Goal: Information Seeking & Learning: Learn about a topic

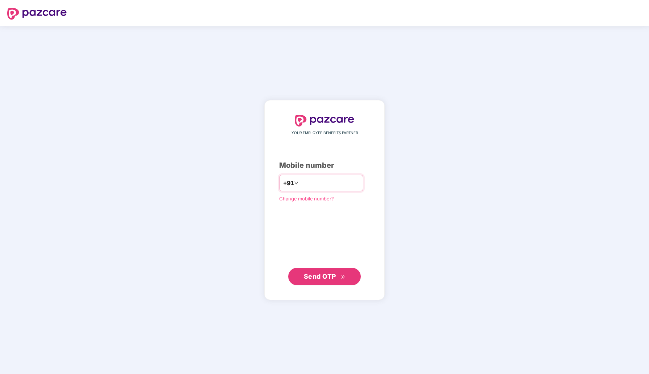
click at [316, 182] on input "number" at bounding box center [329, 183] width 59 height 12
type input "**********"
click at [334, 277] on span "Send OTP" at bounding box center [320, 277] width 32 height 8
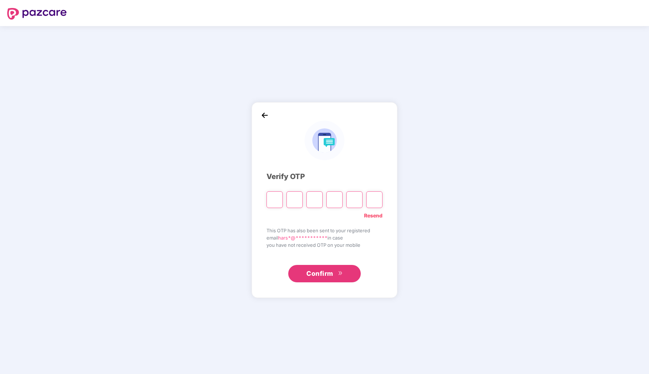
type input "*"
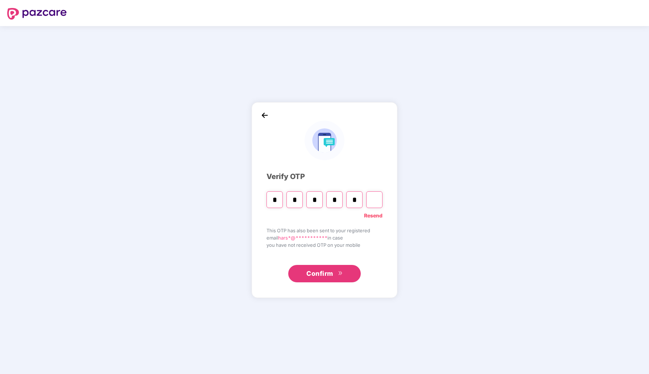
type input "*"
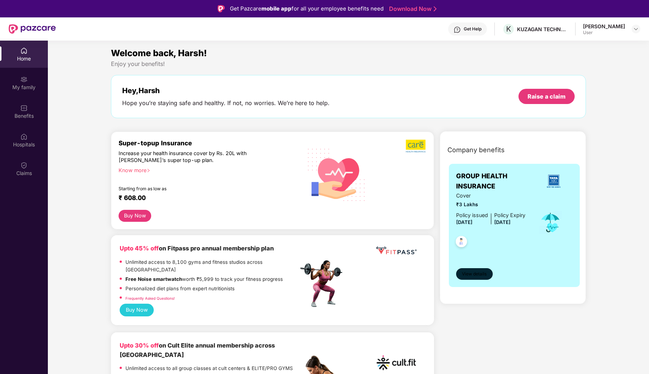
click at [479, 275] on span "View details" at bounding box center [474, 274] width 25 height 7
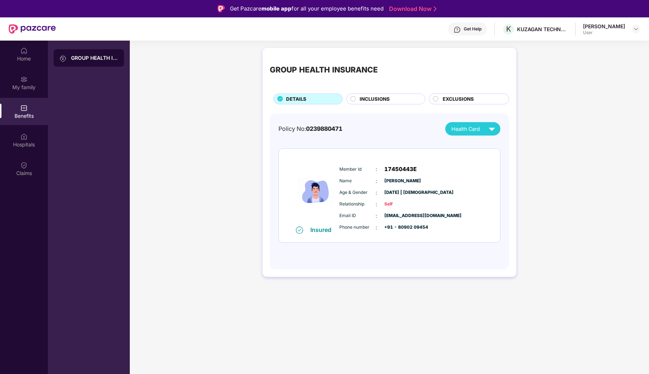
click at [371, 101] on span "INCLUSIONS" at bounding box center [375, 99] width 30 height 8
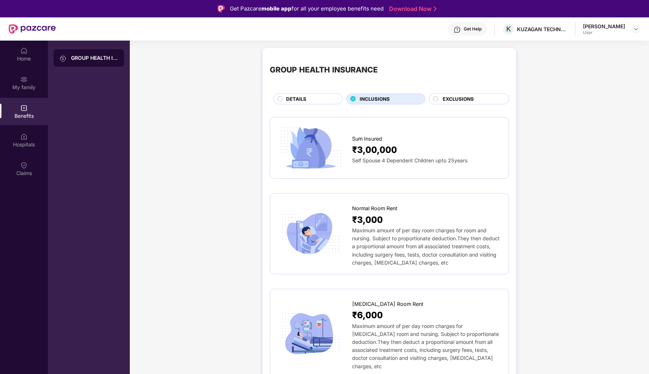
click at [466, 97] on span "EXCLUSIONS" at bounding box center [458, 99] width 31 height 8
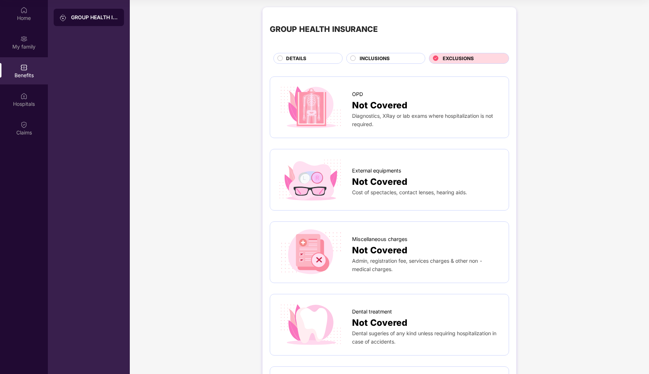
click at [380, 55] on span "INCLUSIONS" at bounding box center [375, 59] width 30 height 8
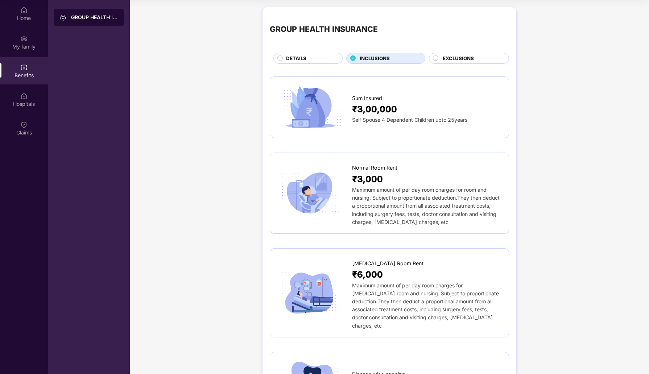
click at [376, 116] on div "Self Spouse 4 Dependent Children upto 25years" at bounding box center [426, 120] width 149 height 8
click at [377, 122] on span "Self Spouse 4 Dependent Children upto 25years" at bounding box center [409, 120] width 115 height 6
click at [419, 120] on span "Self Spouse 4 Dependent Children upto 25years" at bounding box center [409, 120] width 115 height 6
click at [374, 125] on div "Sum Insured ₹3,00,000 Self Spouse 4 Dependent Children upto 25years" at bounding box center [389, 107] width 224 height 46
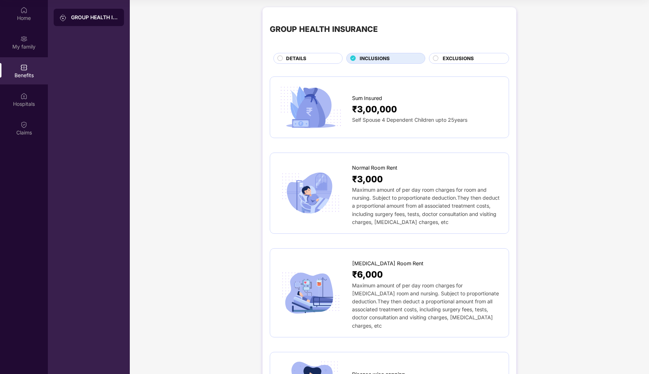
click at [371, 125] on div "Sum Insured ₹3,00,000 Self Spouse 4 Dependent Children upto 25years" at bounding box center [389, 107] width 224 height 46
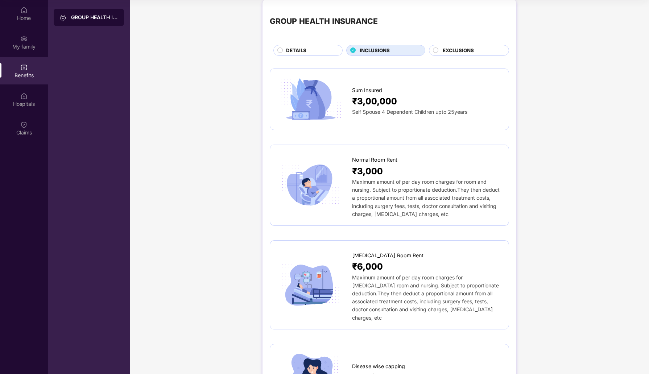
scroll to position [9, 0]
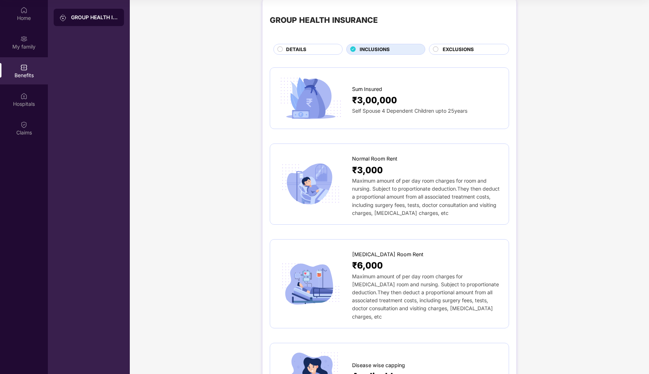
click at [310, 49] on div "DETAILS" at bounding box center [310, 50] width 56 height 9
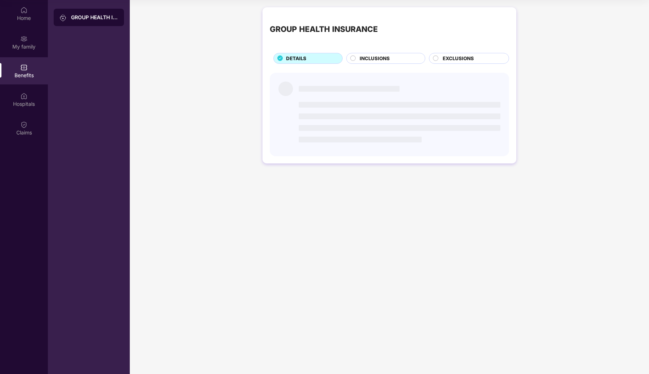
scroll to position [0, 0]
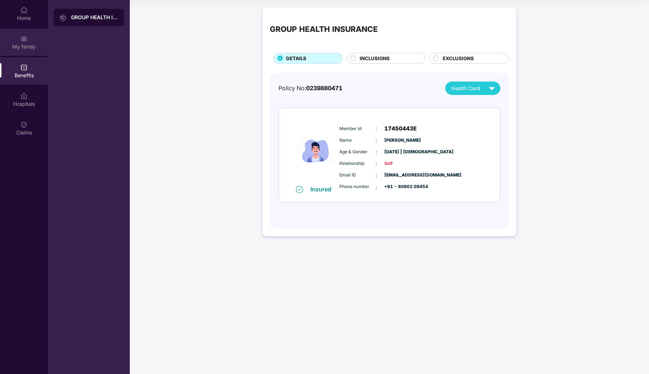
click at [28, 43] on div "My family" at bounding box center [24, 46] width 48 height 7
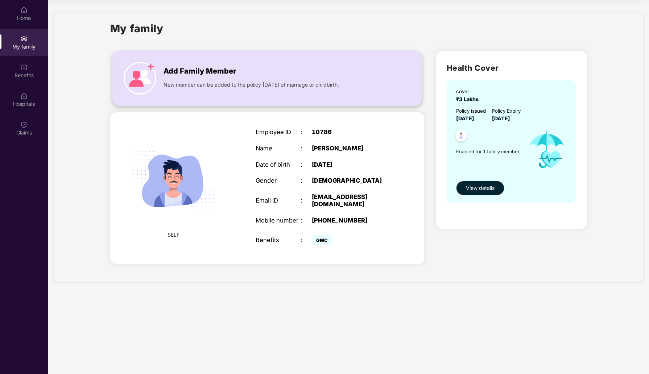
click at [199, 95] on div "Add Family Member New member can be added to the policy [DATE] of marriage or c…" at bounding box center [267, 78] width 309 height 40
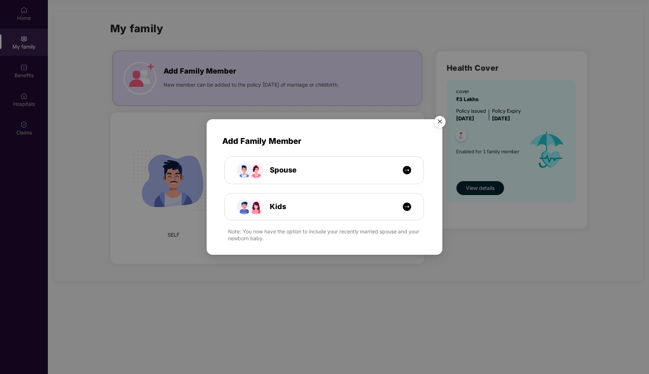
click at [440, 123] on img "Close" at bounding box center [439, 123] width 20 height 20
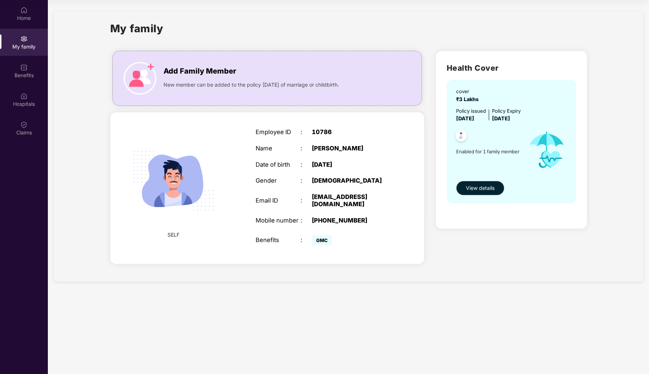
click at [170, 234] on span "SELF" at bounding box center [173, 235] width 12 height 8
click at [471, 189] on span "View details" at bounding box center [480, 188] width 29 height 8
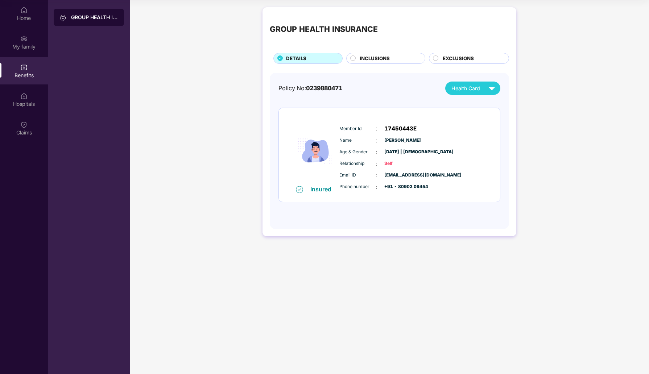
click at [378, 59] on span "INCLUSIONS" at bounding box center [375, 59] width 30 height 8
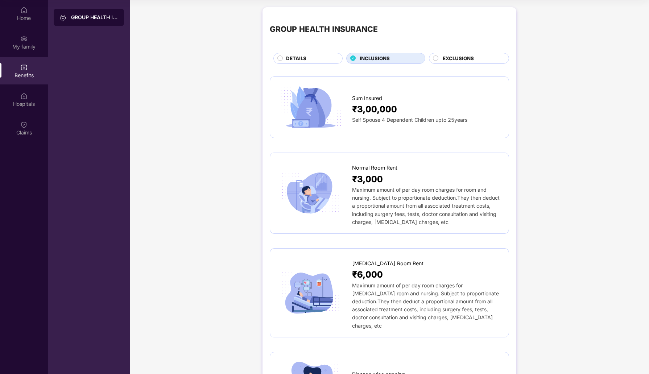
click at [443, 62] on div "EXCLUSIONS" at bounding box center [472, 59] width 66 height 9
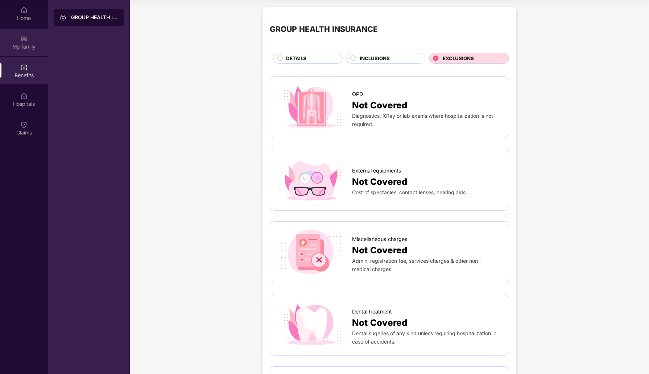
click at [23, 43] on div "My family" at bounding box center [24, 46] width 48 height 7
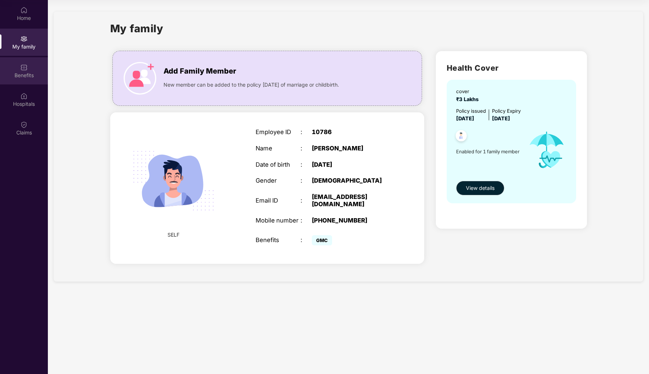
click at [35, 66] on div "Benefits" at bounding box center [24, 70] width 48 height 27
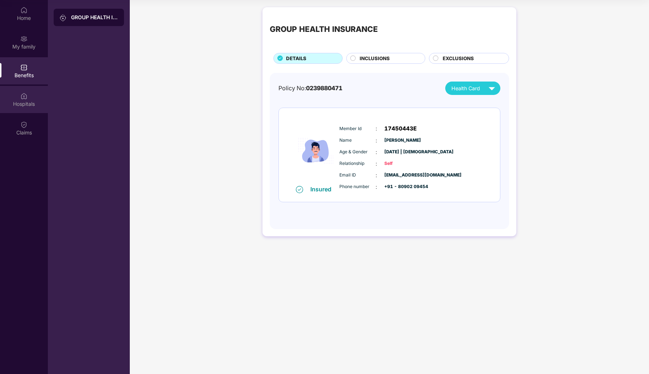
click at [28, 96] on div "Hospitals" at bounding box center [24, 99] width 48 height 27
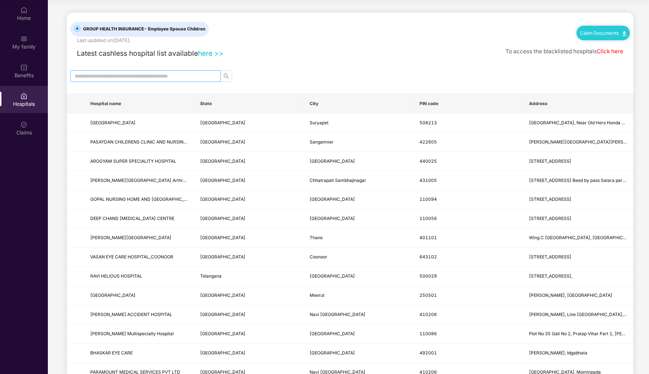
click at [110, 78] on input "text" at bounding box center [143, 76] width 136 height 8
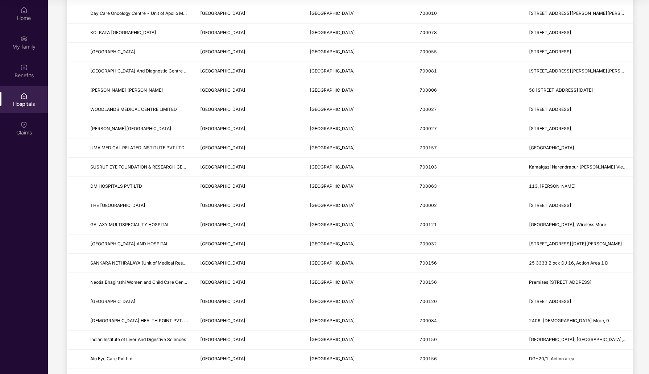
scroll to position [745, 0]
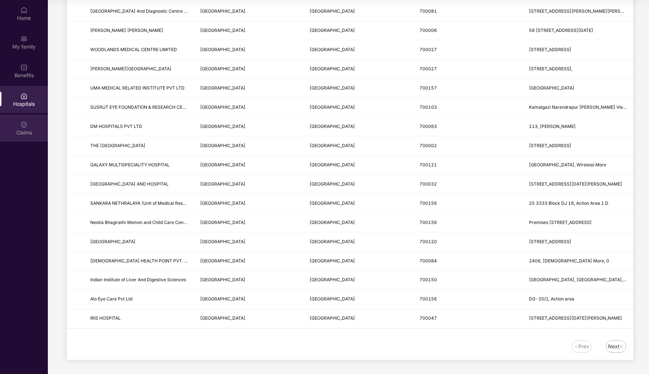
type input "*******"
click at [25, 131] on div "Claims" at bounding box center [24, 132] width 48 height 7
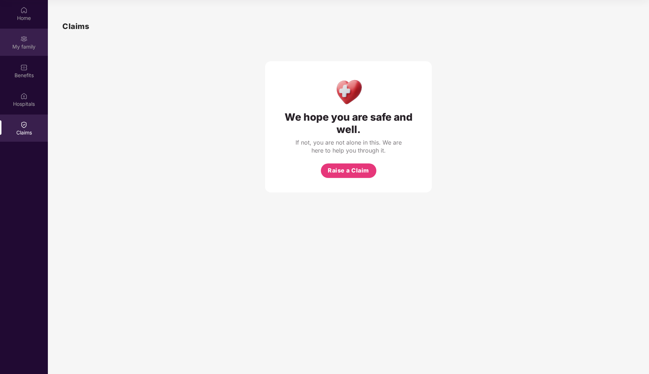
click at [17, 49] on div "My family" at bounding box center [24, 46] width 48 height 7
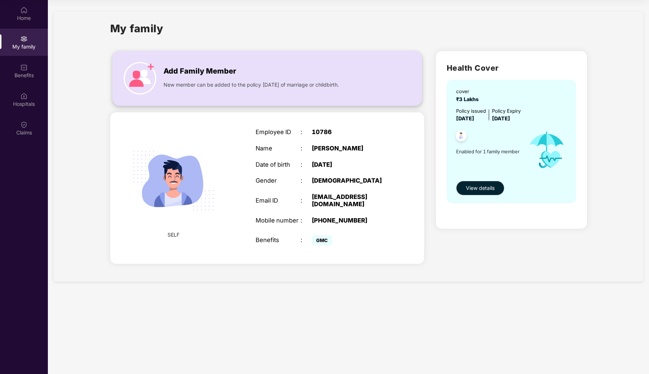
click at [182, 75] on span "Add Family Member" at bounding box center [199, 71] width 72 height 11
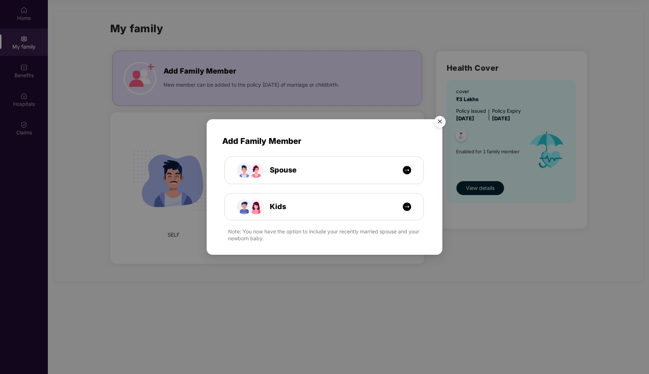
click at [119, 43] on div "Add Family Member Spouse Kids Note: You now have the option to include your rec…" at bounding box center [324, 187] width 649 height 374
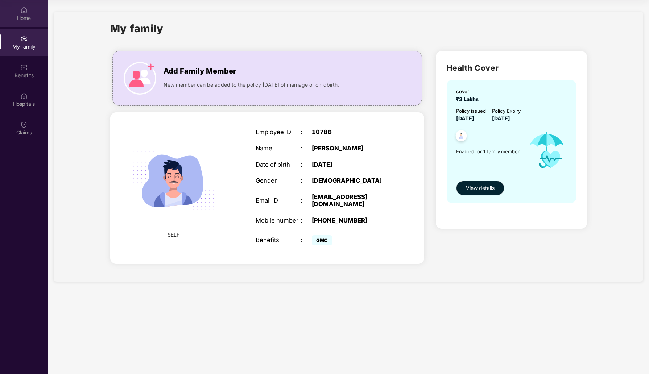
click at [19, 16] on div "Home" at bounding box center [24, 17] width 48 height 7
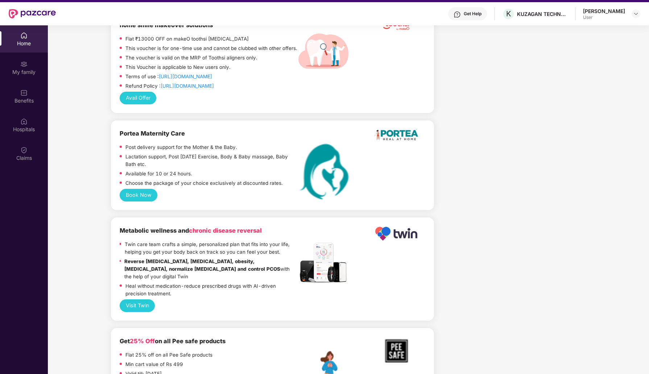
scroll to position [1517, 0]
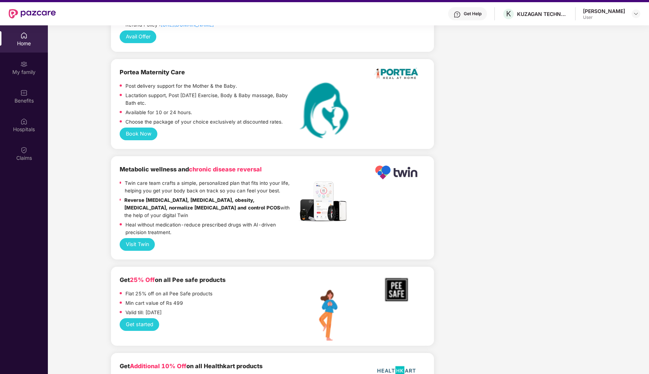
click at [479, 17] on div "Get Help" at bounding box center [467, 13] width 39 height 13
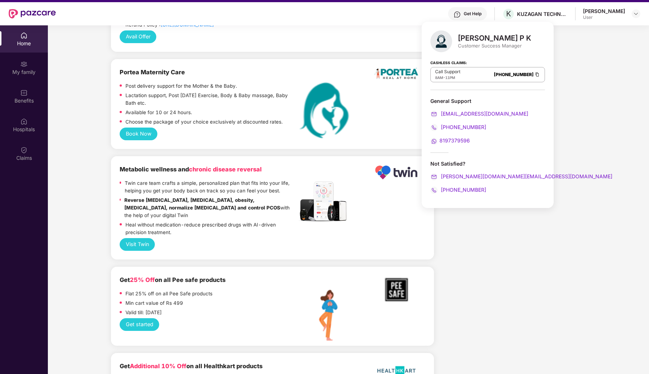
scroll to position [0, 0]
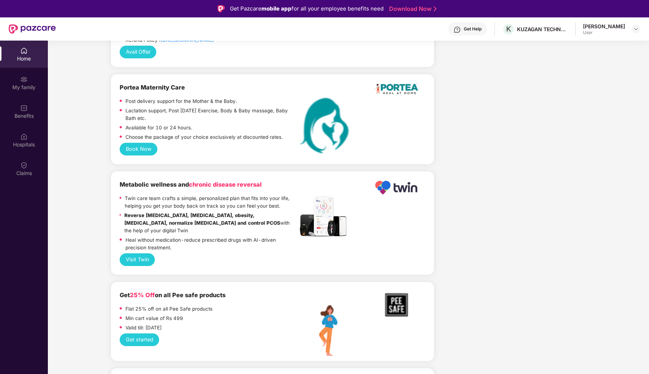
click at [18, 79] on div "My family" at bounding box center [24, 82] width 48 height 27
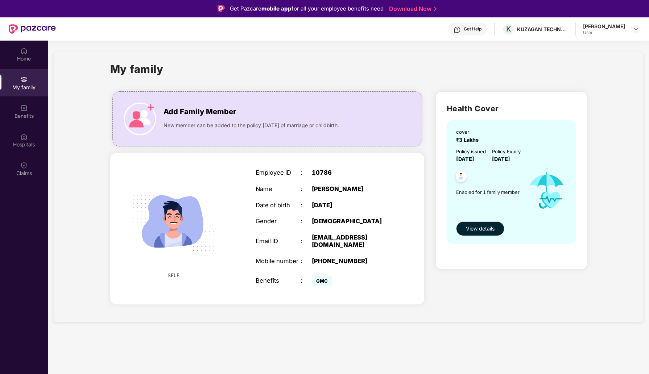
click at [478, 237] on div "cover ₹3 Lakhs Policy issued [DATE] Policy Expiry [DATE] Enabled for 1 family m…" at bounding box center [511, 182] width 129 height 124
click at [478, 231] on span "View details" at bounding box center [480, 229] width 29 height 8
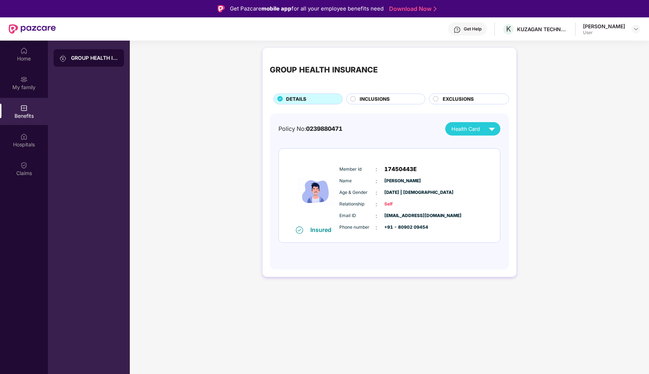
click at [383, 103] on span "INCLUSIONS" at bounding box center [375, 99] width 30 height 8
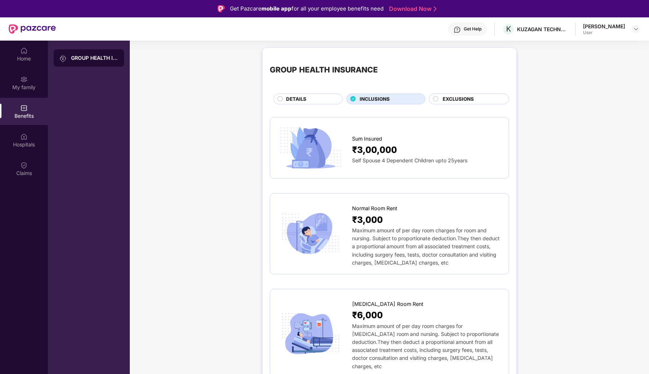
click at [449, 99] on span "EXCLUSIONS" at bounding box center [458, 99] width 31 height 8
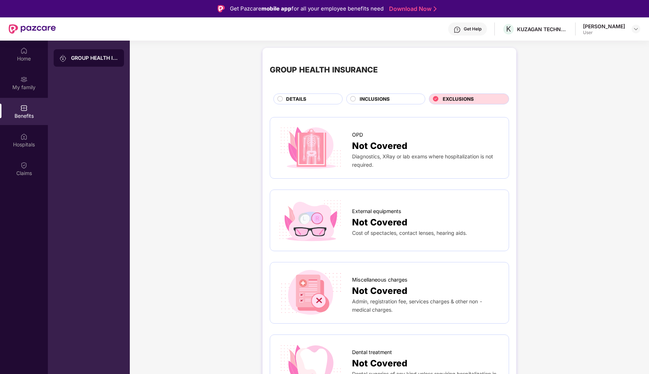
click at [300, 101] on span "DETAILS" at bounding box center [296, 99] width 20 height 8
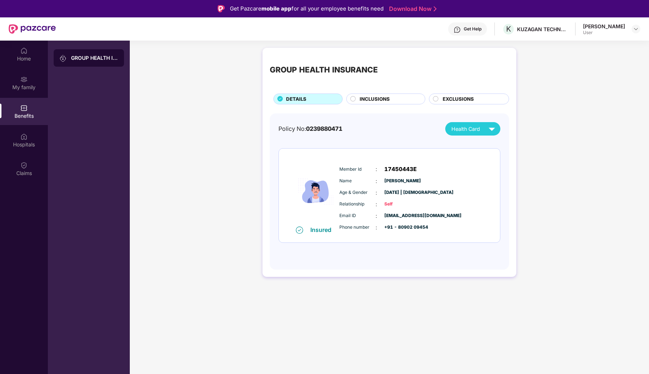
click at [358, 93] on div "GROUP HEALTH INSURANCE DETAILS INCLUSIONS EXCLUSIONS" at bounding box center [389, 79] width 239 height 49
click at [358, 96] on div "INCLUSIONS" at bounding box center [388, 99] width 65 height 9
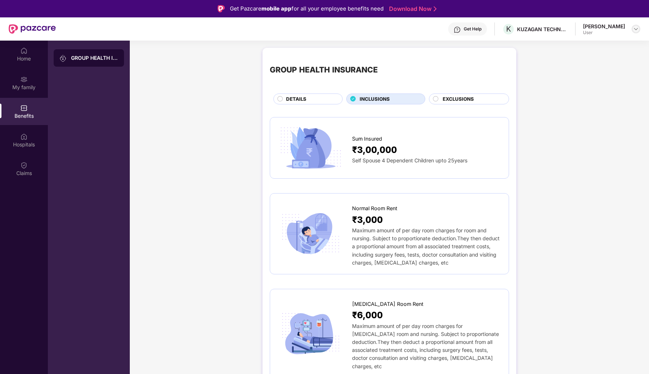
click at [636, 28] on img at bounding box center [636, 29] width 6 height 6
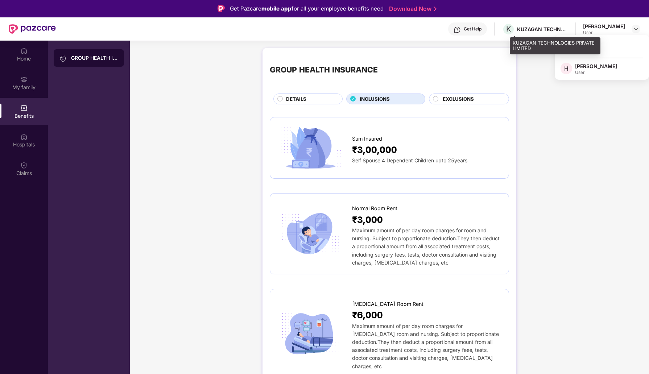
click at [541, 29] on div "KUZAGAN TECHNOLOGIES PRIVATE LIMITED" at bounding box center [542, 29] width 51 height 7
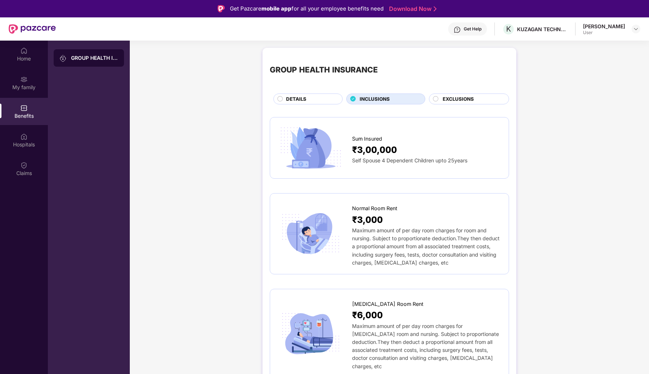
click at [543, 43] on main "GROUP HEALTH INSURANCE DETAILS INCLUSIONS EXCLUSIONS Sum Insured ₹3,00,000 Self…" at bounding box center [389, 228] width 519 height 374
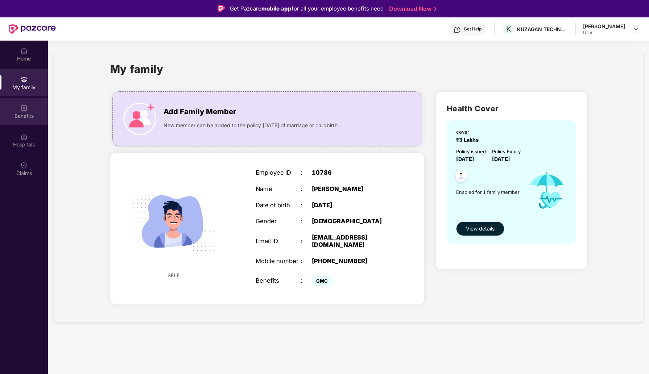
click at [37, 115] on div "Benefits" at bounding box center [24, 115] width 48 height 7
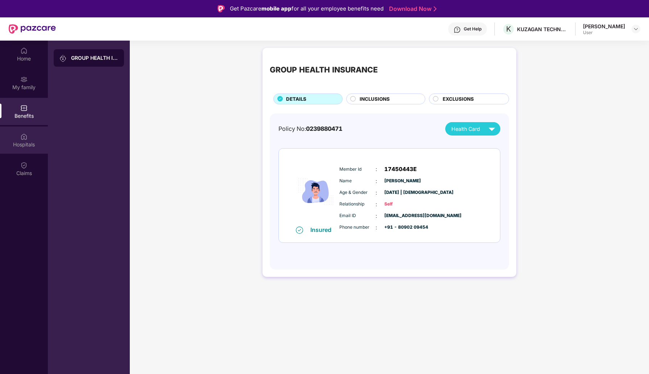
click at [26, 137] on img at bounding box center [23, 136] width 7 height 7
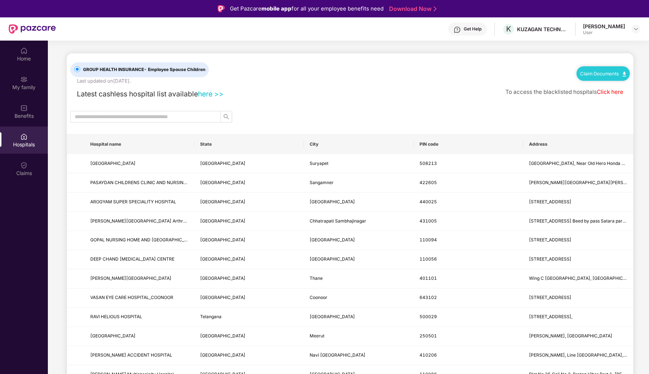
click at [26, 137] on img at bounding box center [23, 136] width 7 height 7
click at [87, 70] on span "GROUP HEALTH INSURANCE - Employee Spouse Children" at bounding box center [144, 69] width 128 height 7
click at [17, 119] on div "Benefits" at bounding box center [24, 115] width 48 height 7
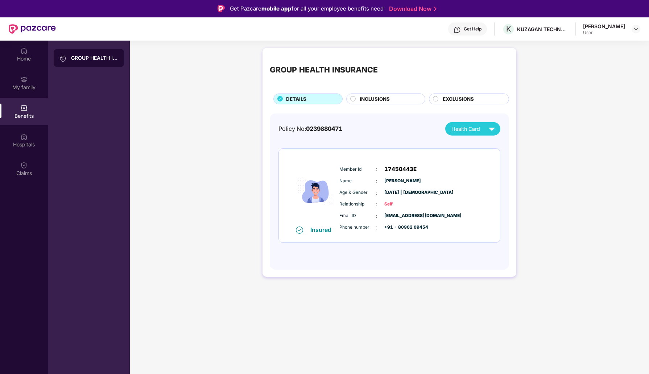
click at [17, 119] on div "Benefits" at bounding box center [24, 115] width 48 height 7
drag, startPoint x: 17, startPoint y: 119, endPoint x: 17, endPoint y: 115, distance: 4.0
click at [17, 115] on div "Benefits" at bounding box center [24, 115] width 48 height 7
drag, startPoint x: 17, startPoint y: 115, endPoint x: 25, endPoint y: 79, distance: 36.8
click at [25, 78] on div "Home My family Benefits Hospitals Claims" at bounding box center [24, 112] width 48 height 143
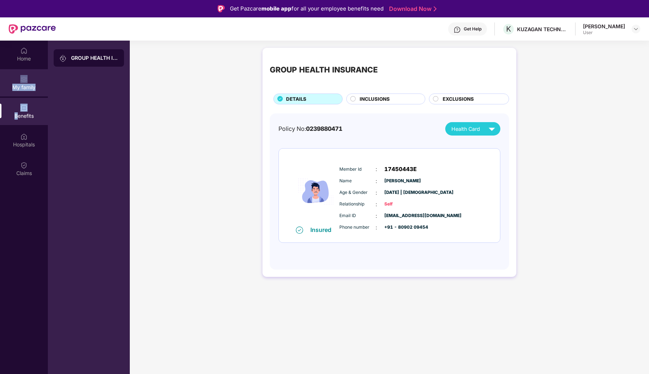
click at [25, 79] on img at bounding box center [23, 79] width 7 height 7
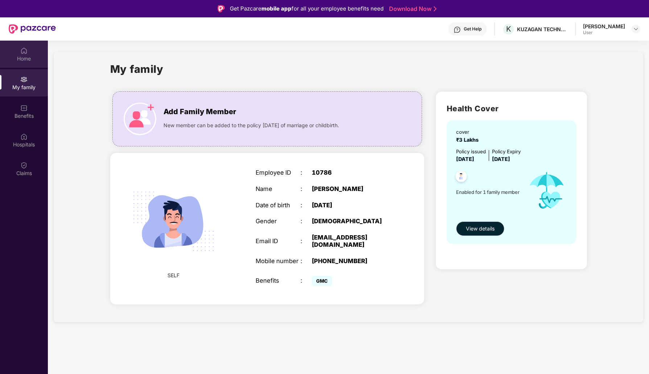
click at [26, 58] on div "Home" at bounding box center [24, 58] width 48 height 7
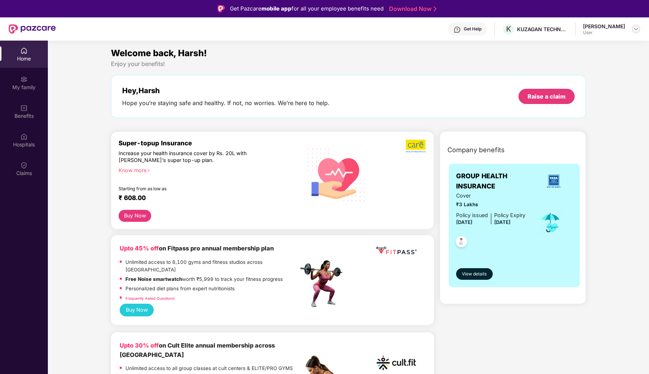
click at [637, 28] on img at bounding box center [636, 29] width 6 height 6
click at [26, 171] on div "Claims" at bounding box center [24, 173] width 48 height 7
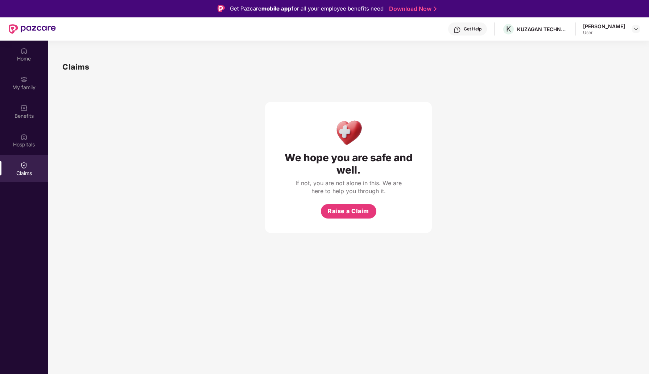
drag, startPoint x: 365, startPoint y: 127, endPoint x: 369, endPoint y: 126, distance: 4.4
click at [369, 126] on div "We hope you are safe and well. If not, you are not alone in this. We are here t…" at bounding box center [348, 167] width 167 height 131
